Goal: Transaction & Acquisition: Purchase product/service

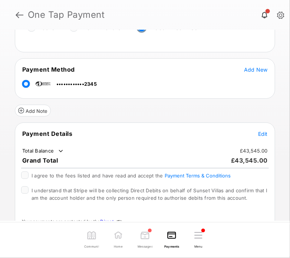
scroll to position [111, 0]
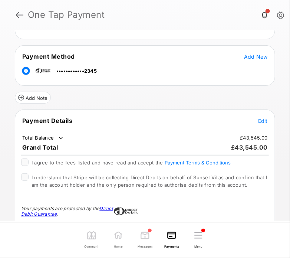
click at [262, 118] on span "Edit" at bounding box center [263, 121] width 10 height 6
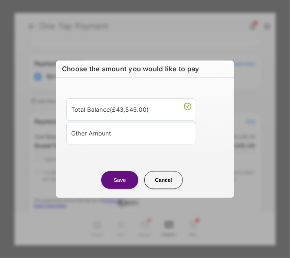
click at [111, 130] on div "Other Amount" at bounding box center [131, 133] width 120 height 13
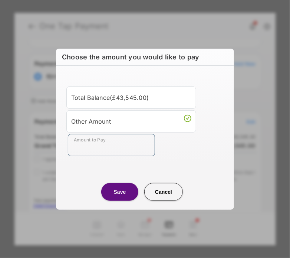
click at [97, 146] on input "Amount to Pay" at bounding box center [111, 145] width 87 height 22
type input "**"
click at [187, 157] on div "Total Balance ( £43,545.00 ) Other Amount Amount to Pay **" at bounding box center [144, 121] width 169 height 93
click at [128, 186] on button "Save" at bounding box center [119, 192] width 37 height 18
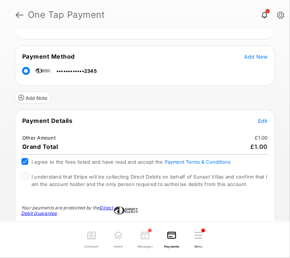
click at [19, 175] on div "Payment Details Edit Other Amount £1.00 Grand Total £1.00 I agree to the fees l…" at bounding box center [145, 191] width 260 height 164
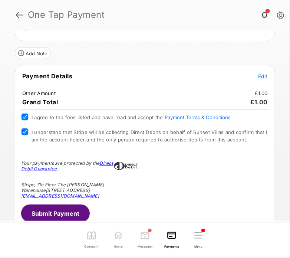
scroll to position [157, 0]
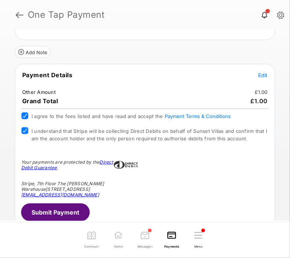
click at [41, 212] on button "Submit Payment" at bounding box center [55, 212] width 69 height 18
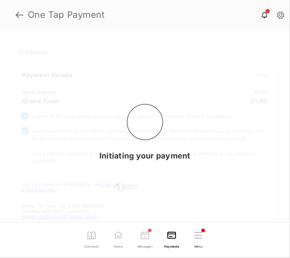
scroll to position [0, 0]
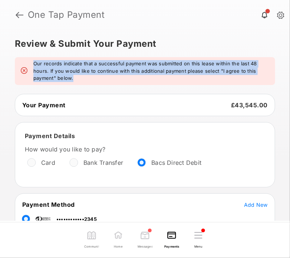
drag, startPoint x: 79, startPoint y: 77, endPoint x: 36, endPoint y: 63, distance: 45.0
click at [34, 62] on em "Our records indicate that a successful payment was submitted on this lease with…" at bounding box center [151, 71] width 236 height 22
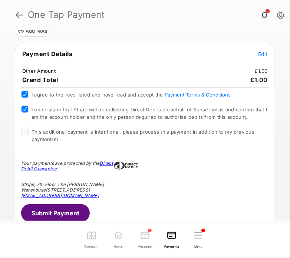
scroll to position [215, 0]
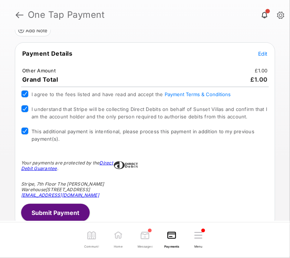
click at [54, 205] on button "Submit Payment" at bounding box center [55, 213] width 69 height 18
